Goal: Check status: Check status

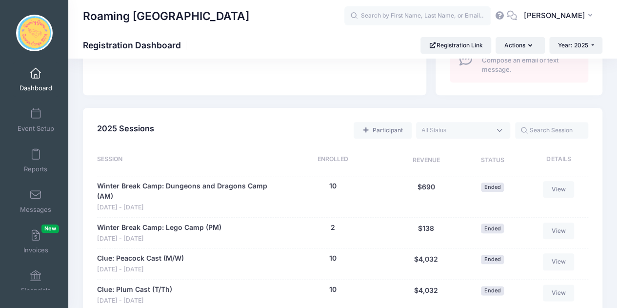
scroll to position [417, 0]
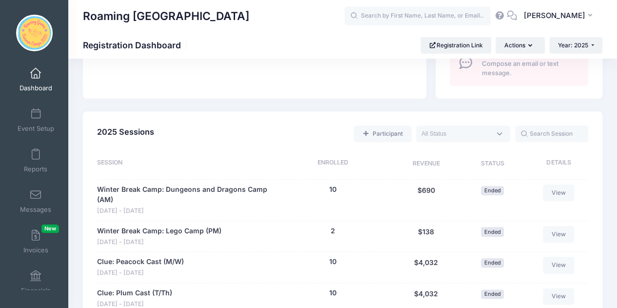
click at [474, 128] on span at bounding box center [463, 133] width 94 height 17
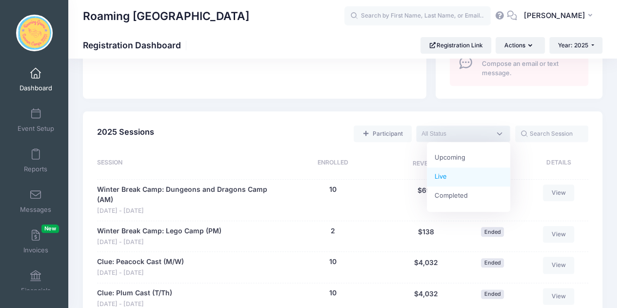
select select "current"
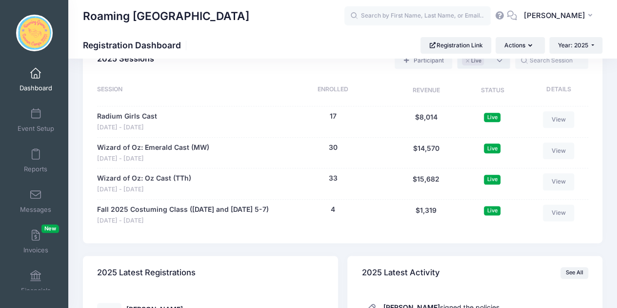
scroll to position [492, 0]
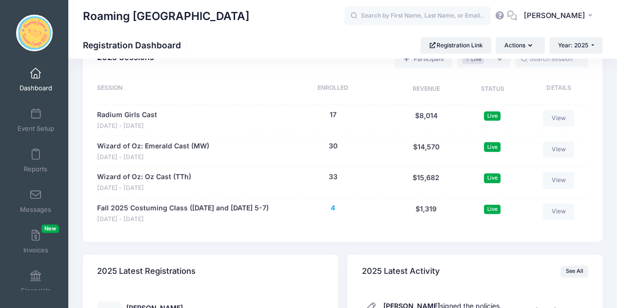
click at [334, 208] on button "4" at bounding box center [333, 208] width 4 height 10
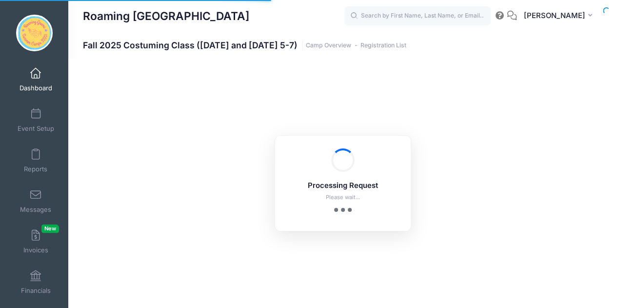
select select "10"
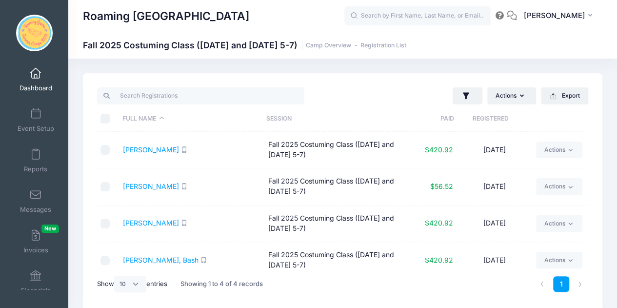
scroll to position [9, 0]
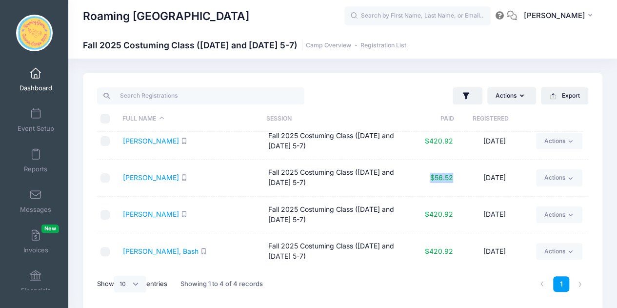
drag, startPoint x: 450, startPoint y: 174, endPoint x: 408, endPoint y: 180, distance: 42.3
click at [409, 180] on td "$56.52" at bounding box center [433, 177] width 49 height 37
click at [448, 258] on td "$420.92" at bounding box center [433, 251] width 49 height 36
drag, startPoint x: 449, startPoint y: 249, endPoint x: 379, endPoint y: 254, distance: 69.9
click at [379, 254] on tr "Tilley, Bash Fall 2025 Costuming Class (Monday and Wednesday 5-7) $420.92 09/06…" at bounding box center [342, 251] width 491 height 36
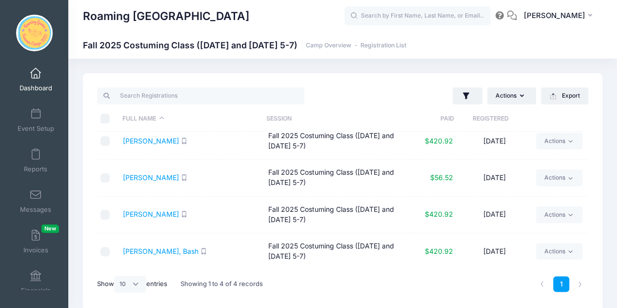
click at [339, 239] on td "Fall 2025 Costuming Class ([DATE] and [DATE] 5-7)" at bounding box center [335, 251] width 145 height 36
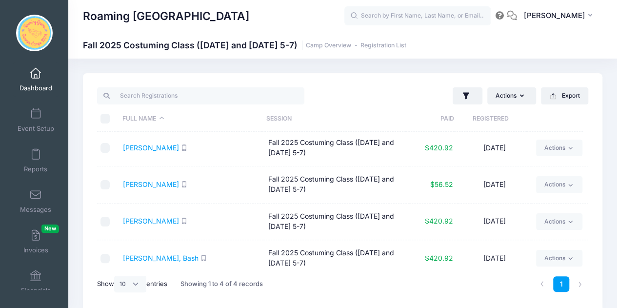
scroll to position [0, 0]
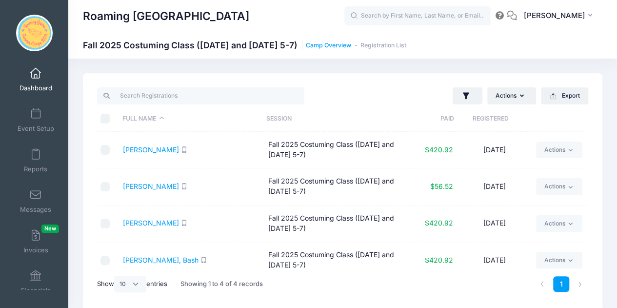
click at [335, 44] on link "Camp Overview" at bounding box center [328, 45] width 45 height 7
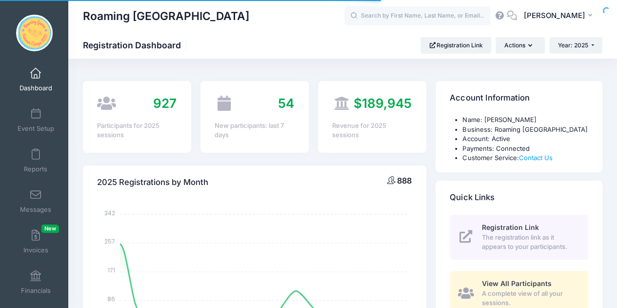
select select
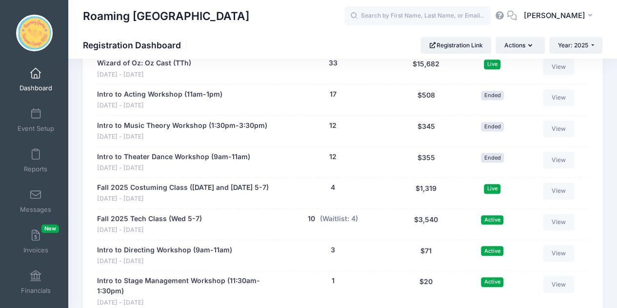
scroll to position [2092, 0]
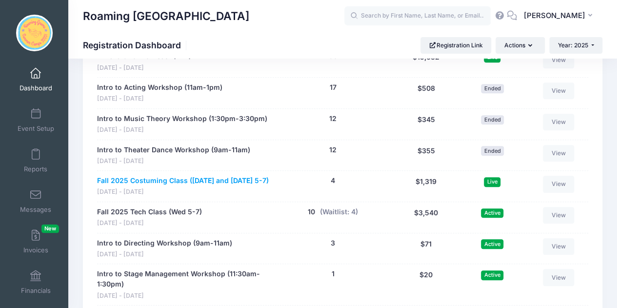
click at [193, 176] on link "Fall 2025 Costuming Class ([DATE] and [DATE] 5-7)" at bounding box center [183, 181] width 172 height 10
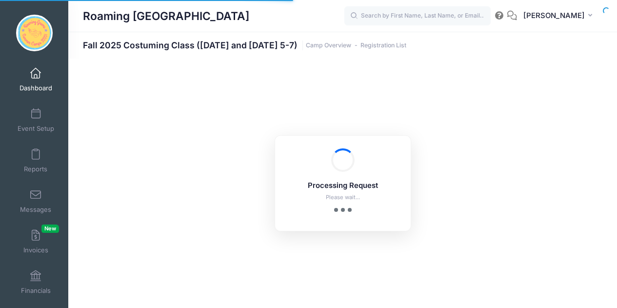
select select "10"
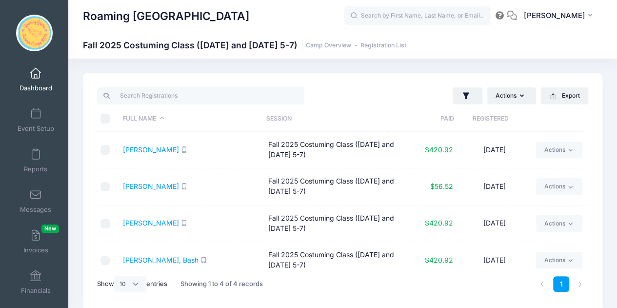
click at [354, 139] on td "Fall 2025 Costuming Class ([DATE] and [DATE] 5-7)" at bounding box center [335, 150] width 145 height 37
click at [350, 148] on td "Fall 2025 Costuming Class ([DATE] and [DATE] 5-7)" at bounding box center [335, 150] width 145 height 37
